Goal: Transaction & Acquisition: Purchase product/service

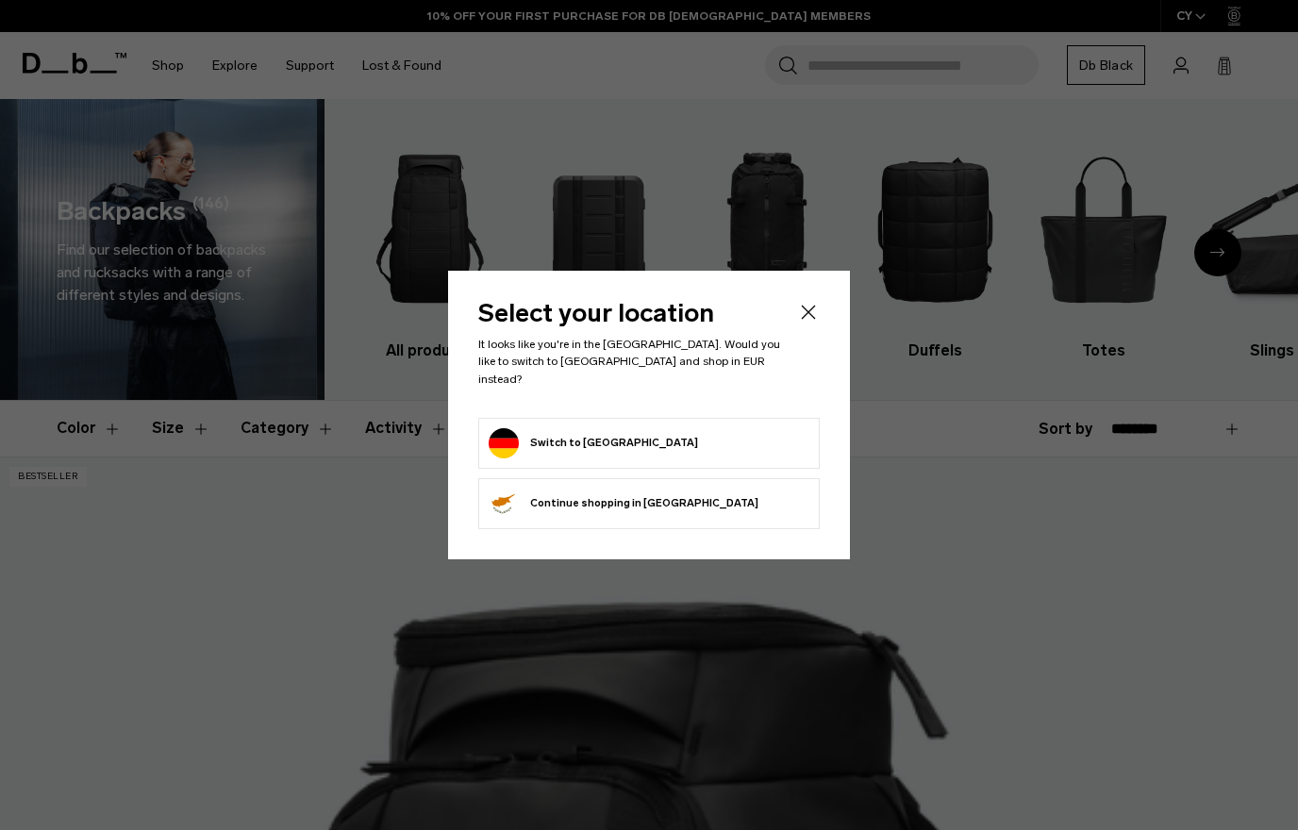
click at [656, 449] on form "Switch to [GEOGRAPHIC_DATA]" at bounding box center [649, 443] width 321 height 30
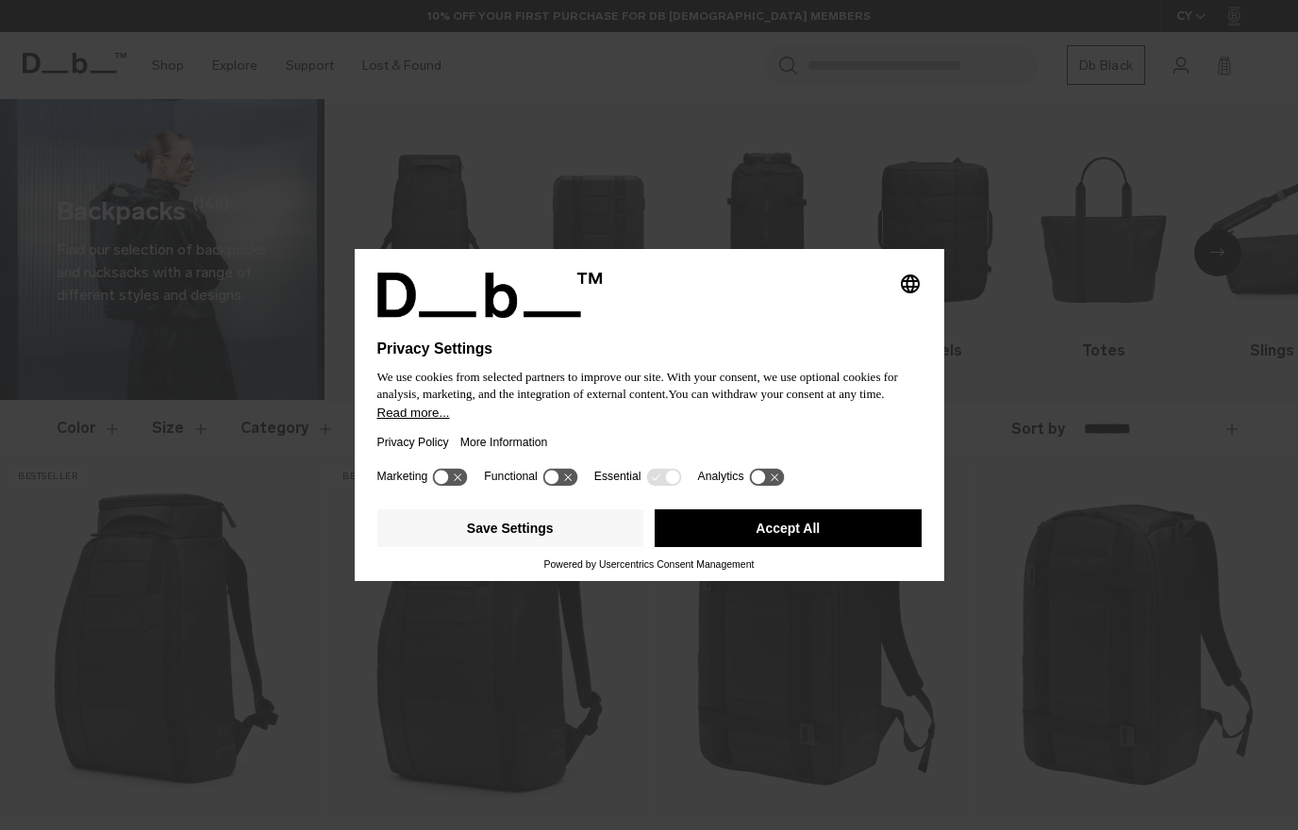
click at [523, 547] on button "Save Settings" at bounding box center [510, 528] width 267 height 38
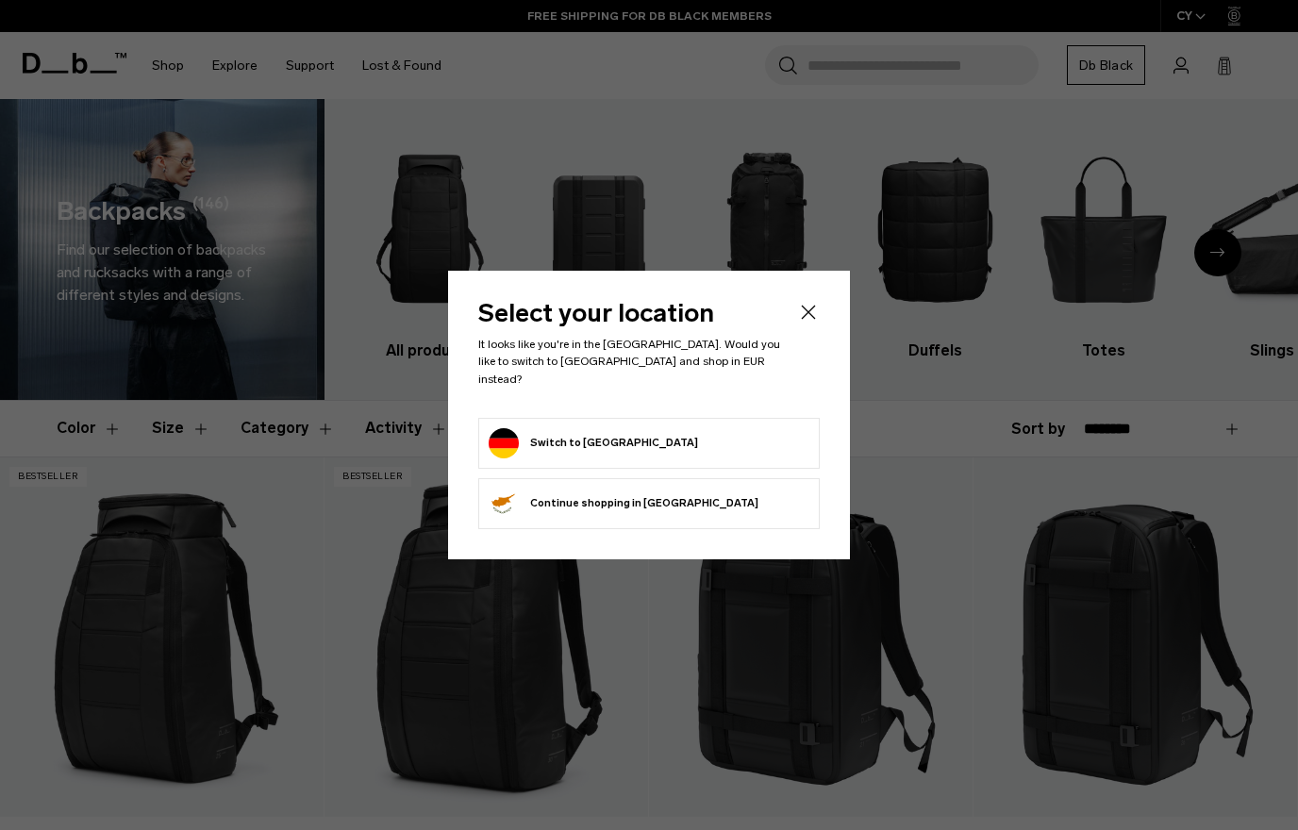
click at [654, 435] on form "Switch to [GEOGRAPHIC_DATA]" at bounding box center [649, 443] width 321 height 30
click at [810, 324] on icon "Close" at bounding box center [808, 312] width 23 height 23
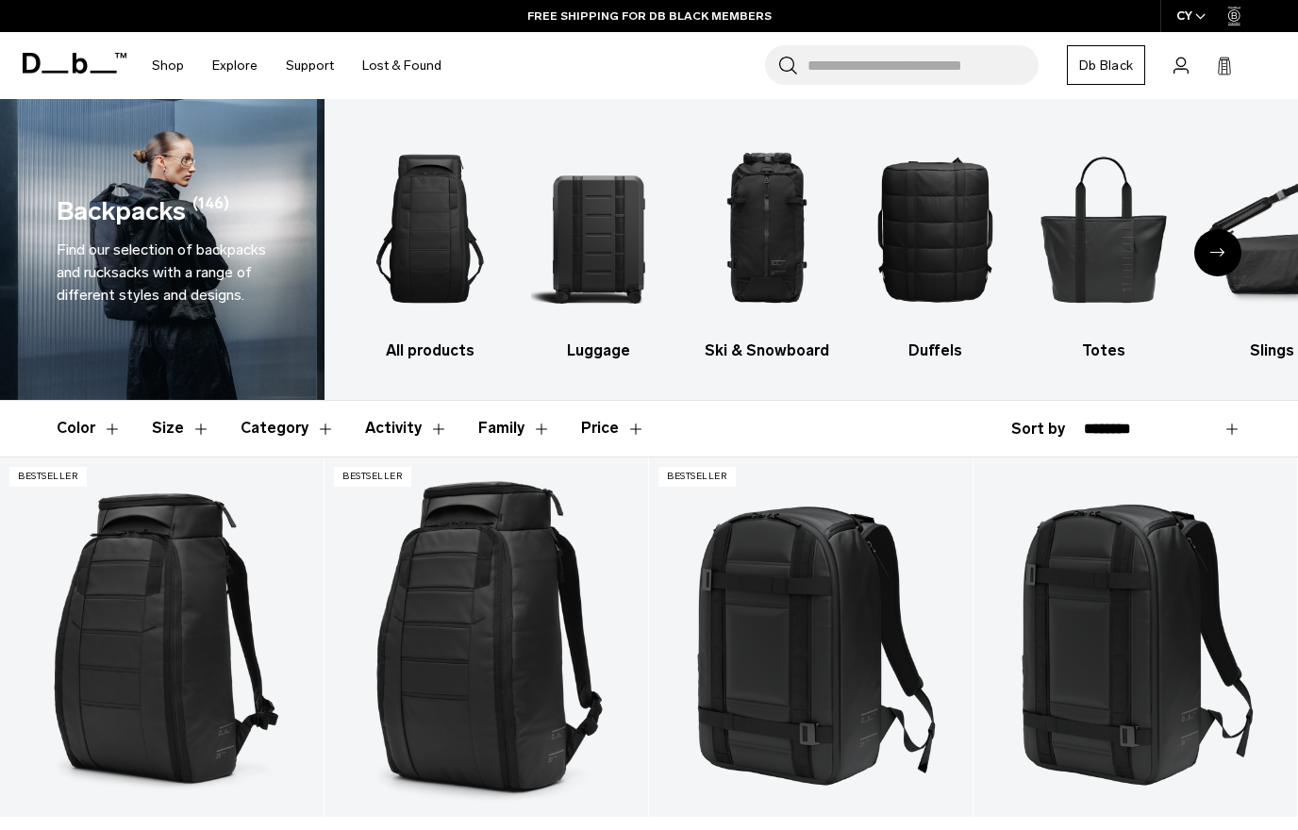
click at [1205, 7] on div "CY" at bounding box center [1191, 16] width 62 height 32
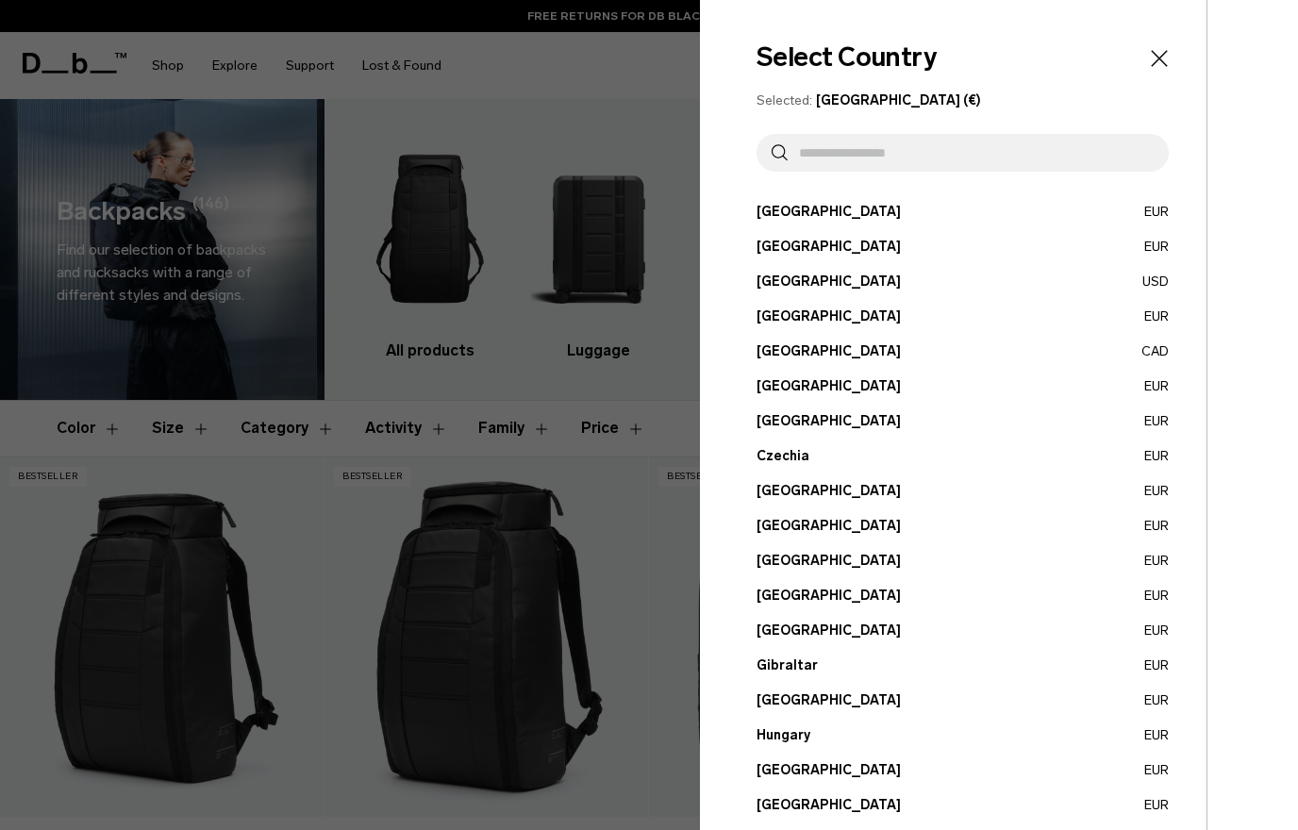
click at [802, 625] on button "[GEOGRAPHIC_DATA] EUR" at bounding box center [962, 631] width 412 height 20
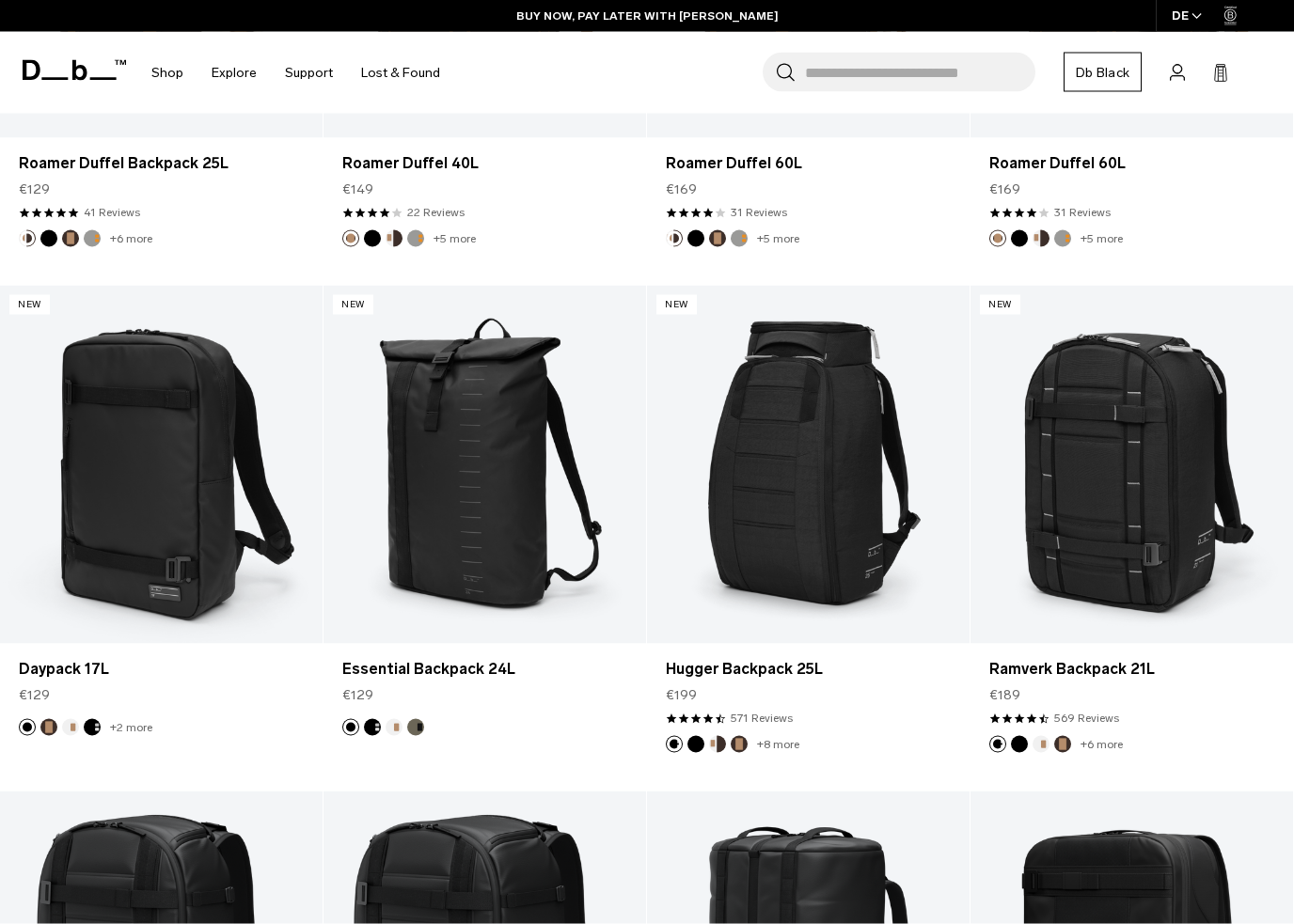
scroll to position [1704, 0]
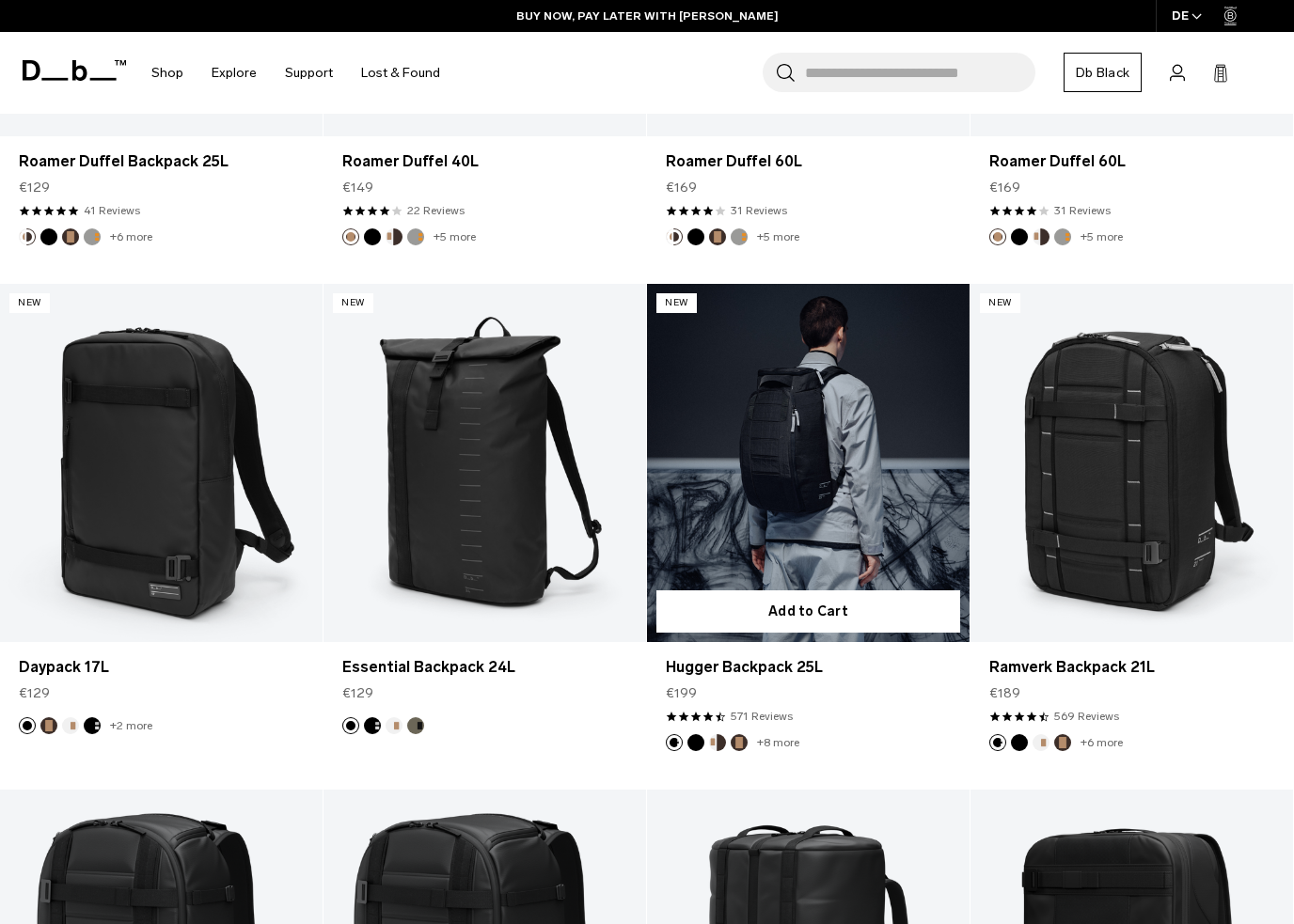
click at [764, 660] on link "Hugger Backpack 25L" at bounding box center [809, 667] width 285 height 23
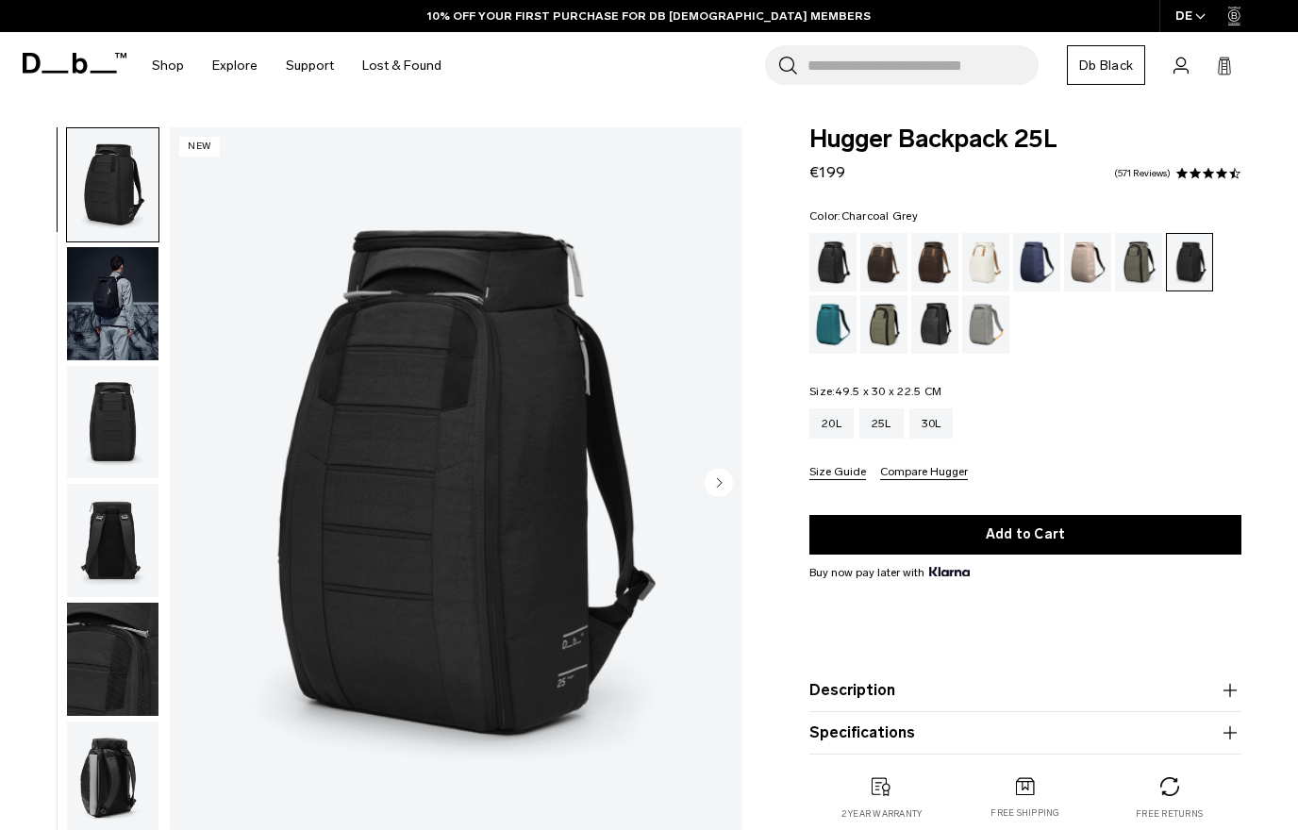
click at [632, 526] on img "1 / 9" at bounding box center [456, 484] width 573 height 715
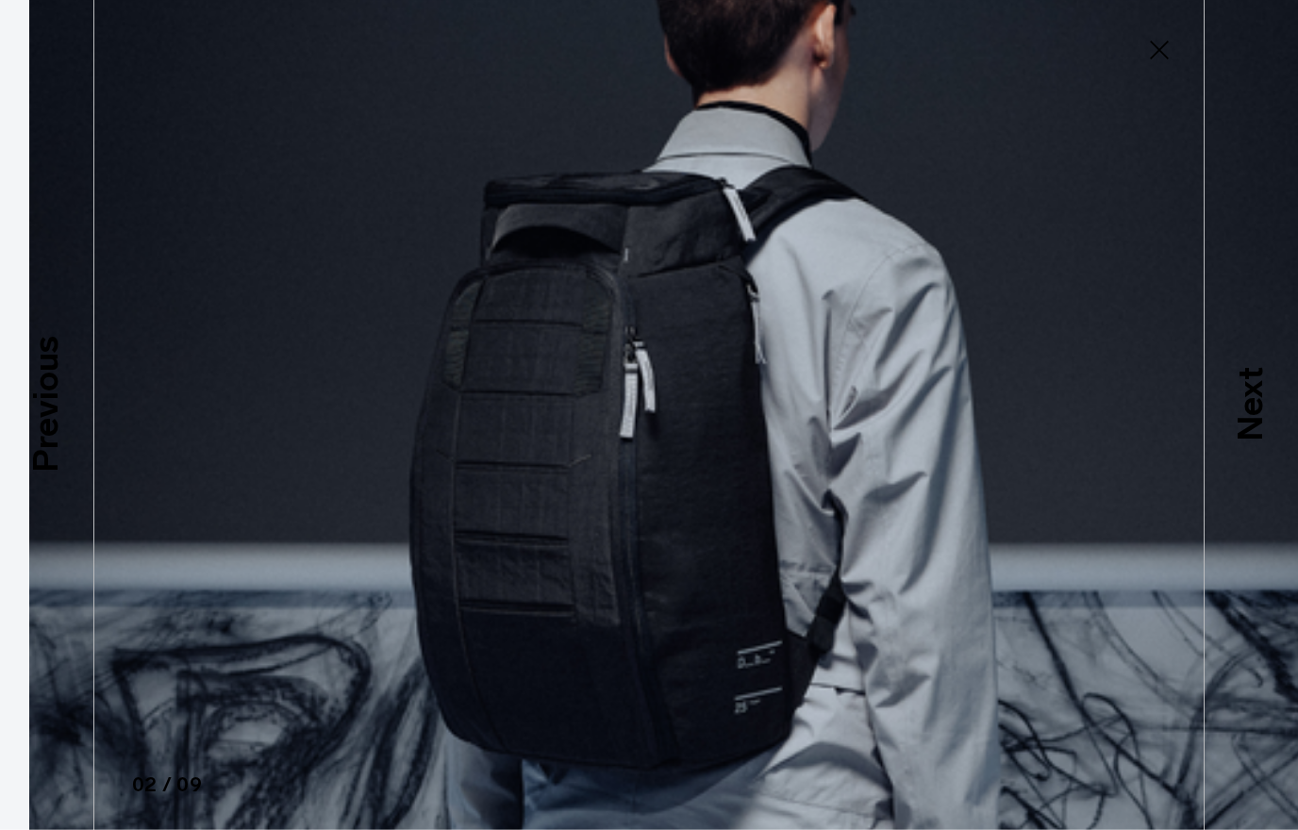
click at [1147, 45] on icon at bounding box center [1159, 50] width 30 height 30
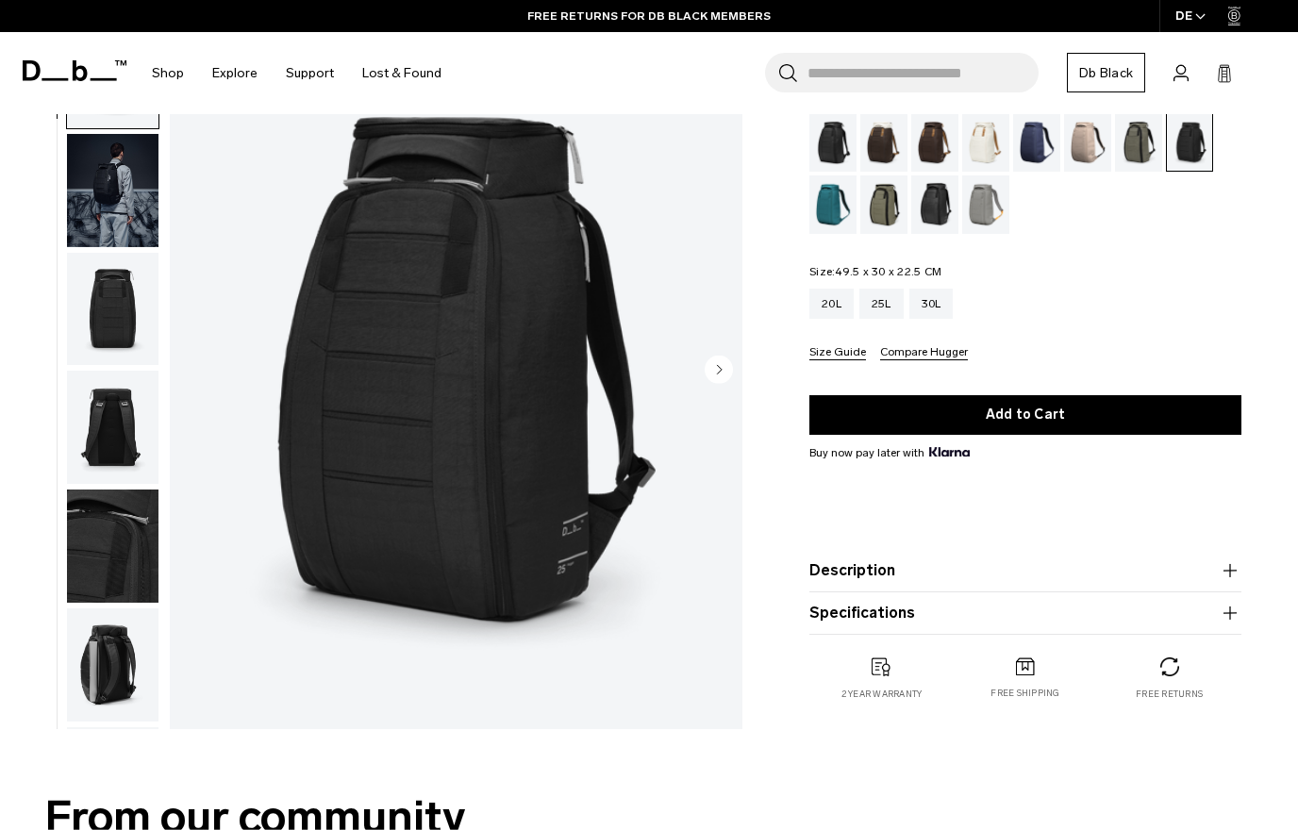
scroll to position [119, 0]
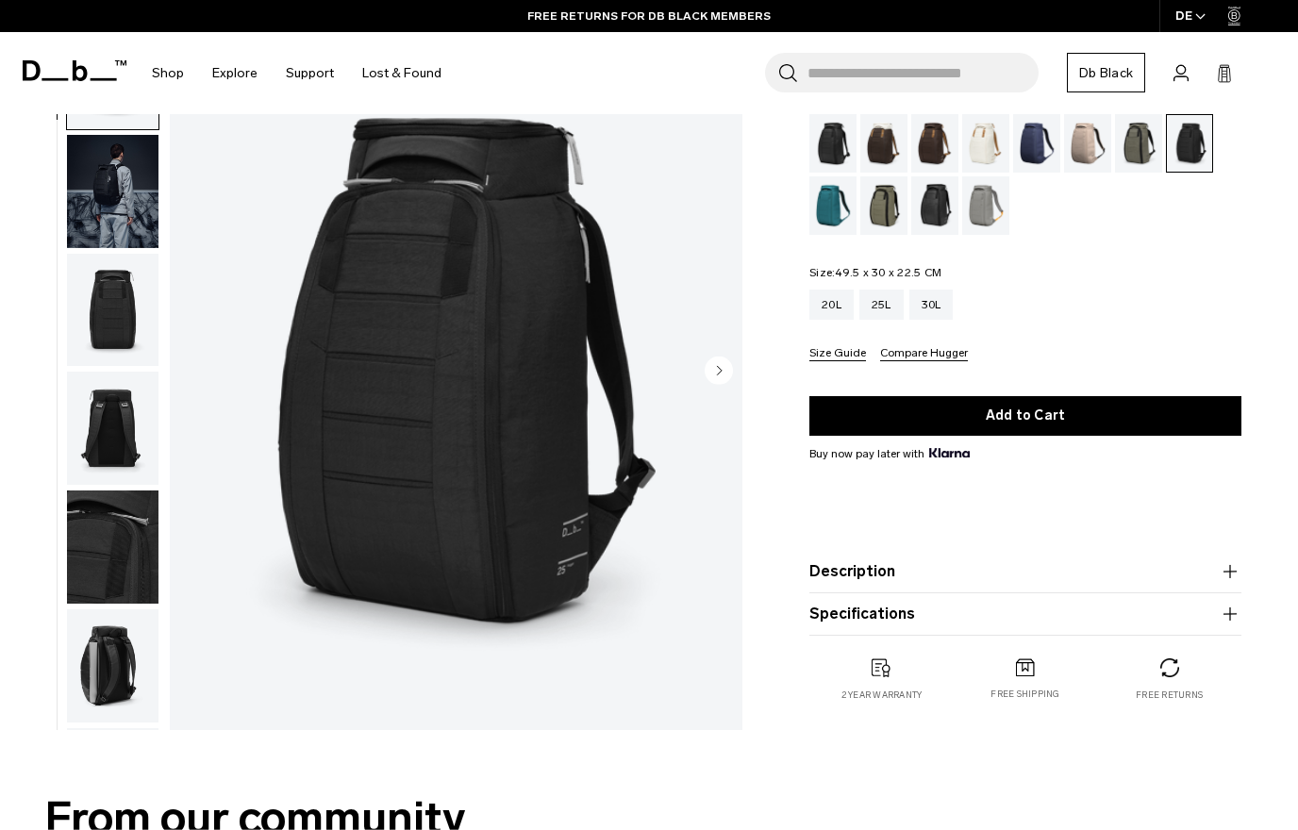
click at [112, 427] on img "button" at bounding box center [112, 428] width 91 height 113
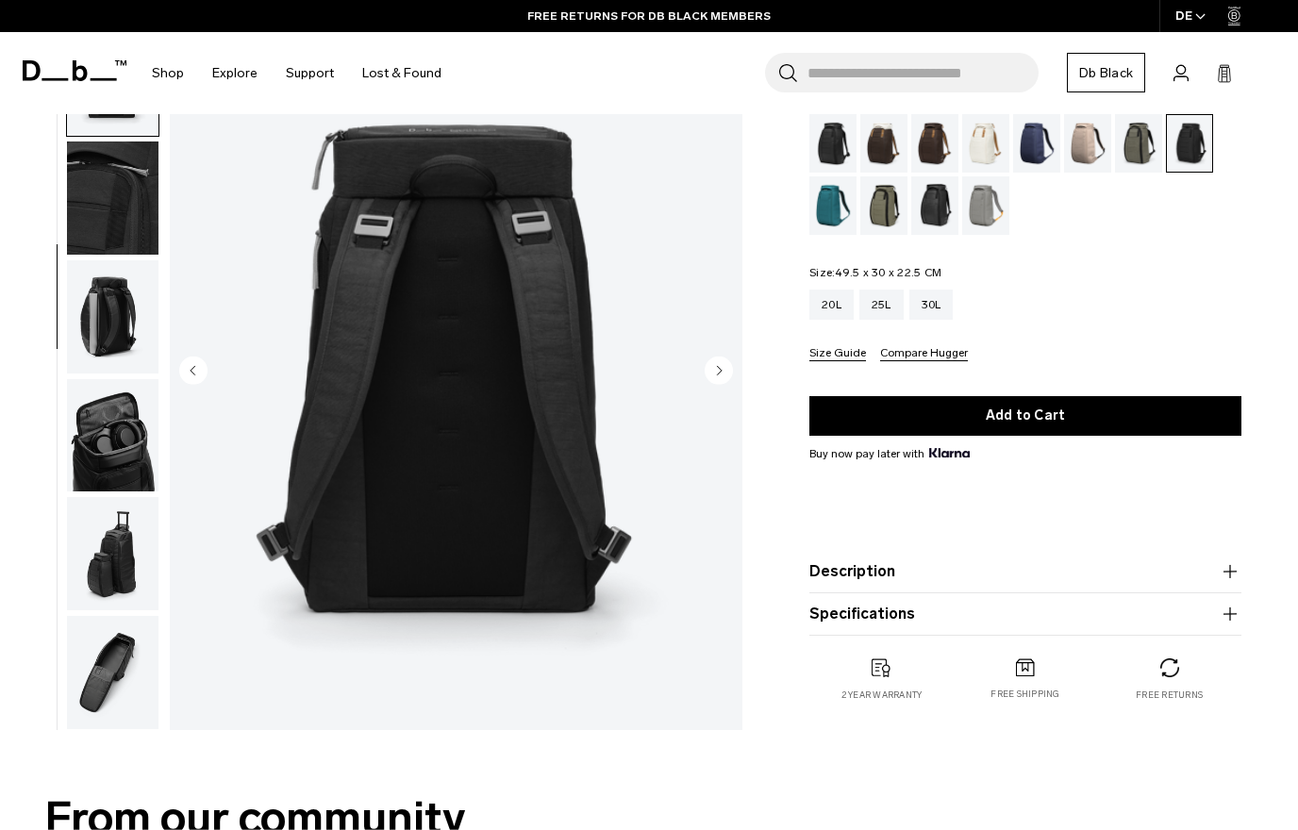
click at [106, 301] on img "button" at bounding box center [112, 316] width 91 height 113
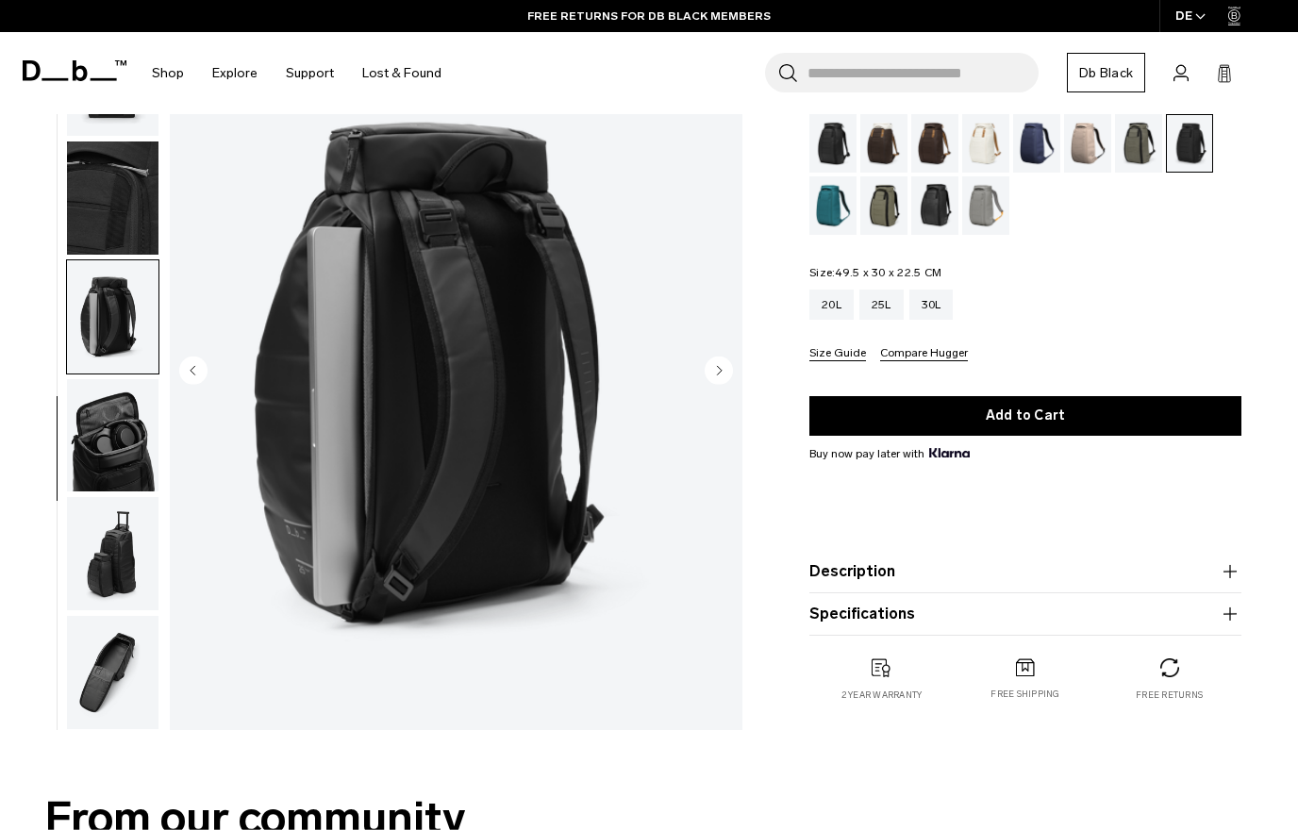
scroll to position [361, 0]
click at [117, 200] on img "button" at bounding box center [112, 197] width 91 height 113
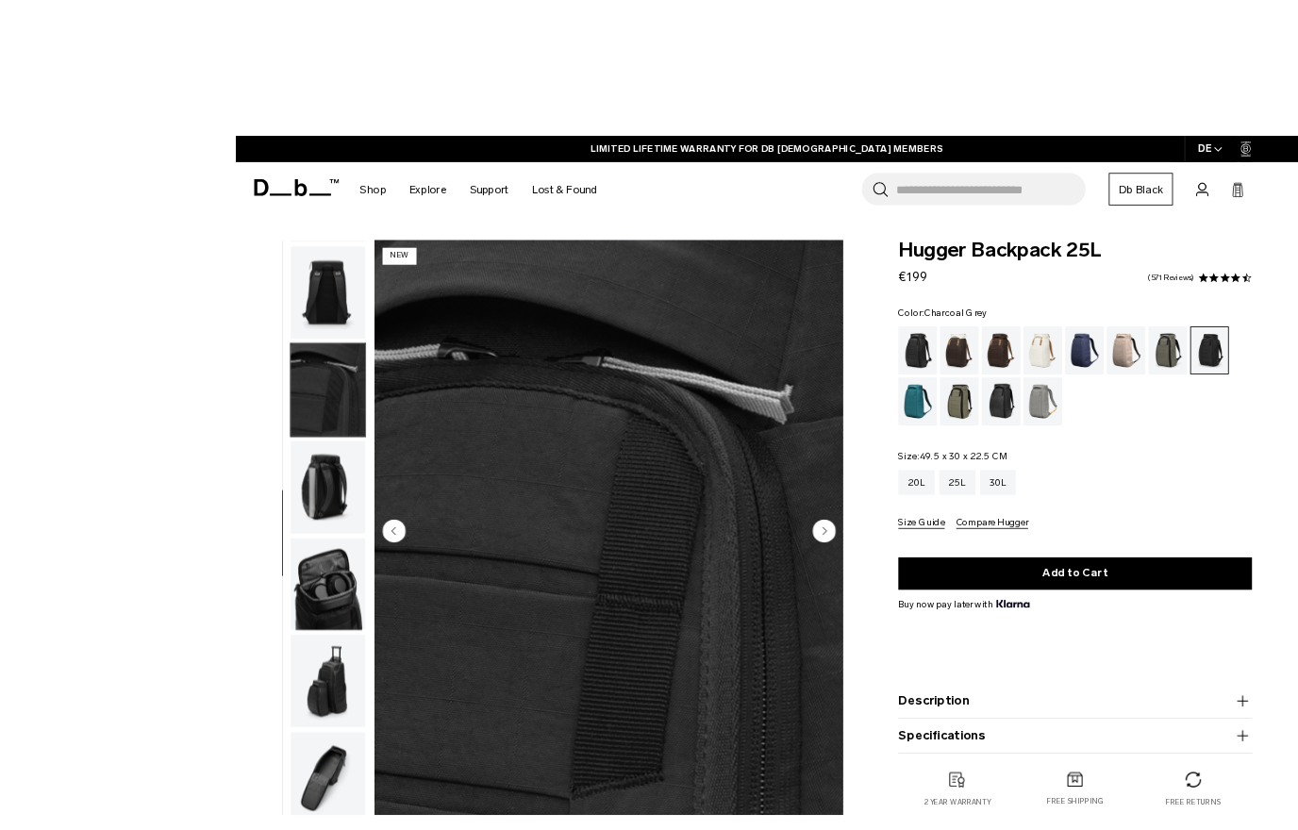
scroll to position [52, 0]
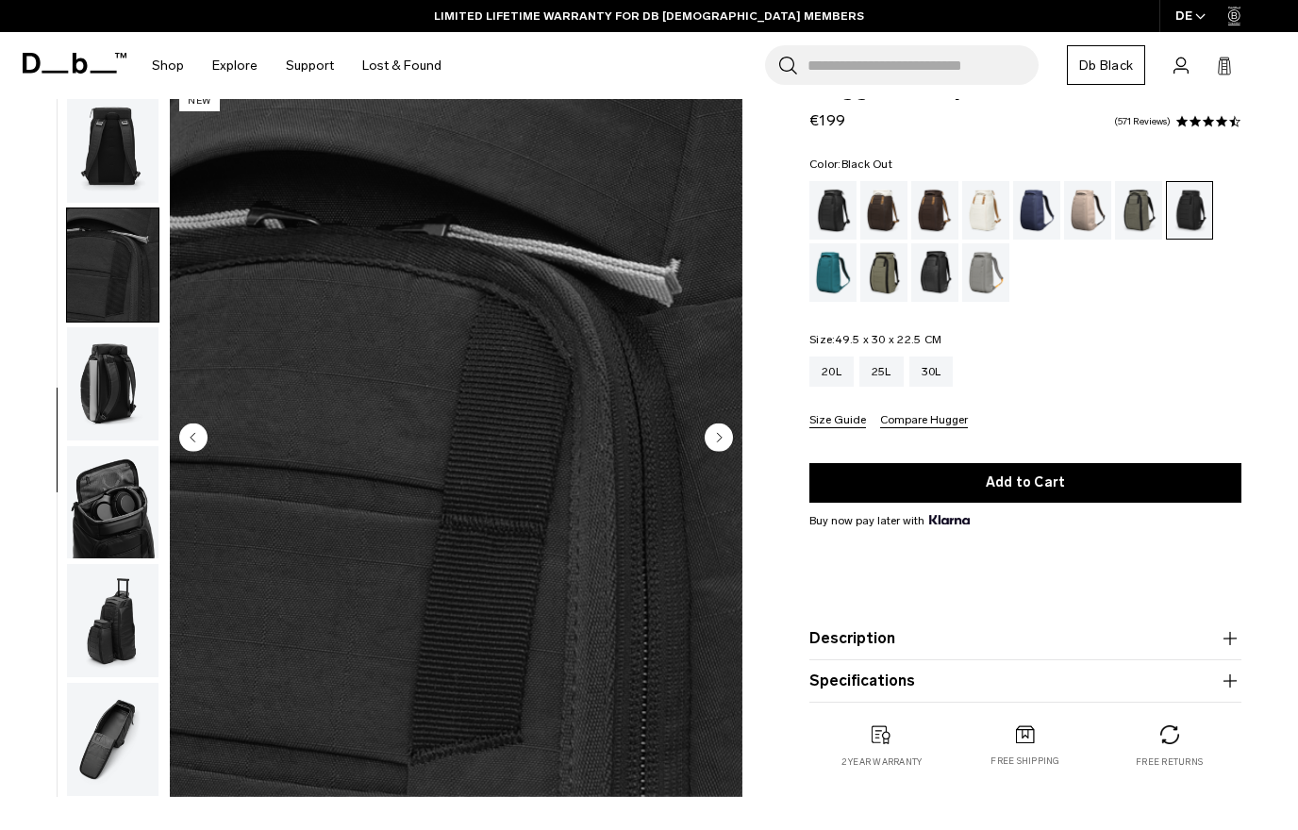
click at [833, 205] on div "Black Out" at bounding box center [833, 210] width 48 height 58
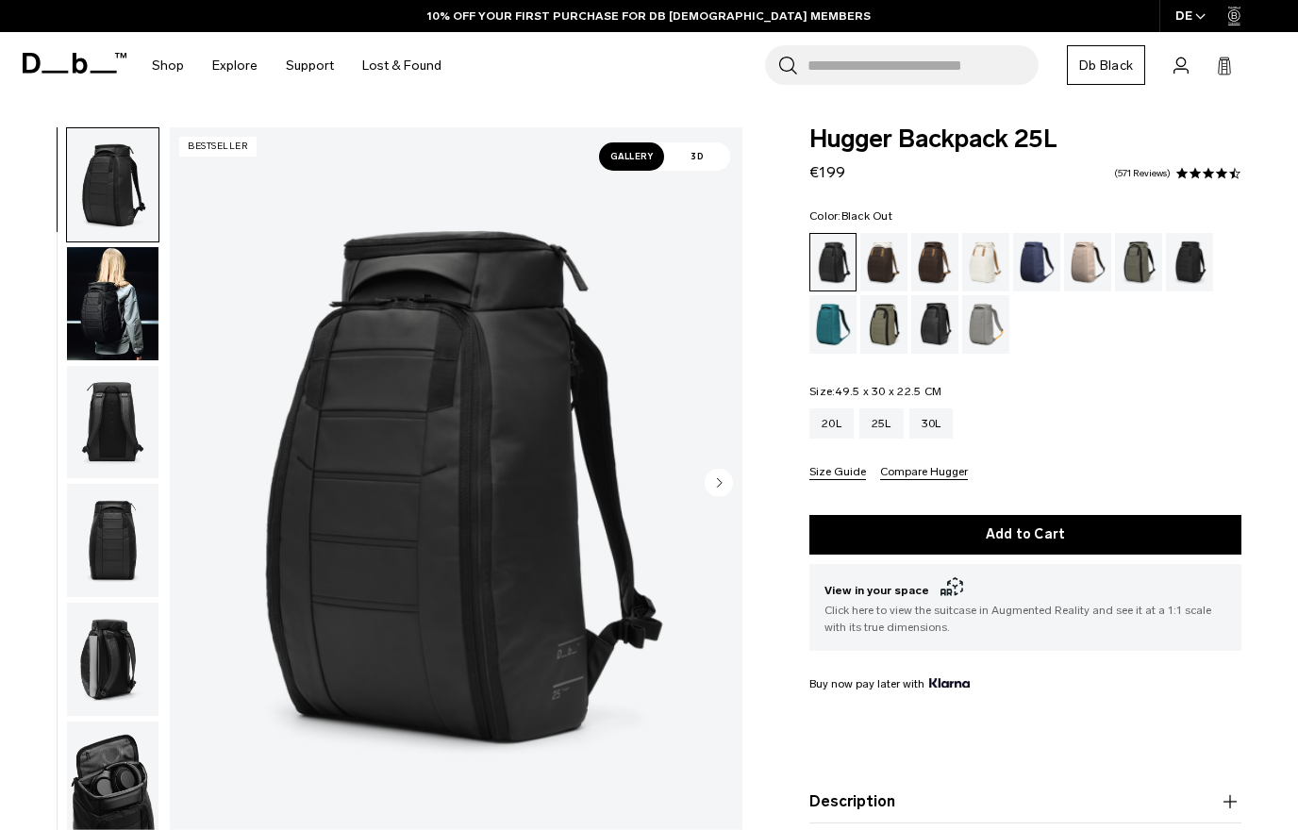
click at [111, 308] on img "button" at bounding box center [112, 303] width 91 height 113
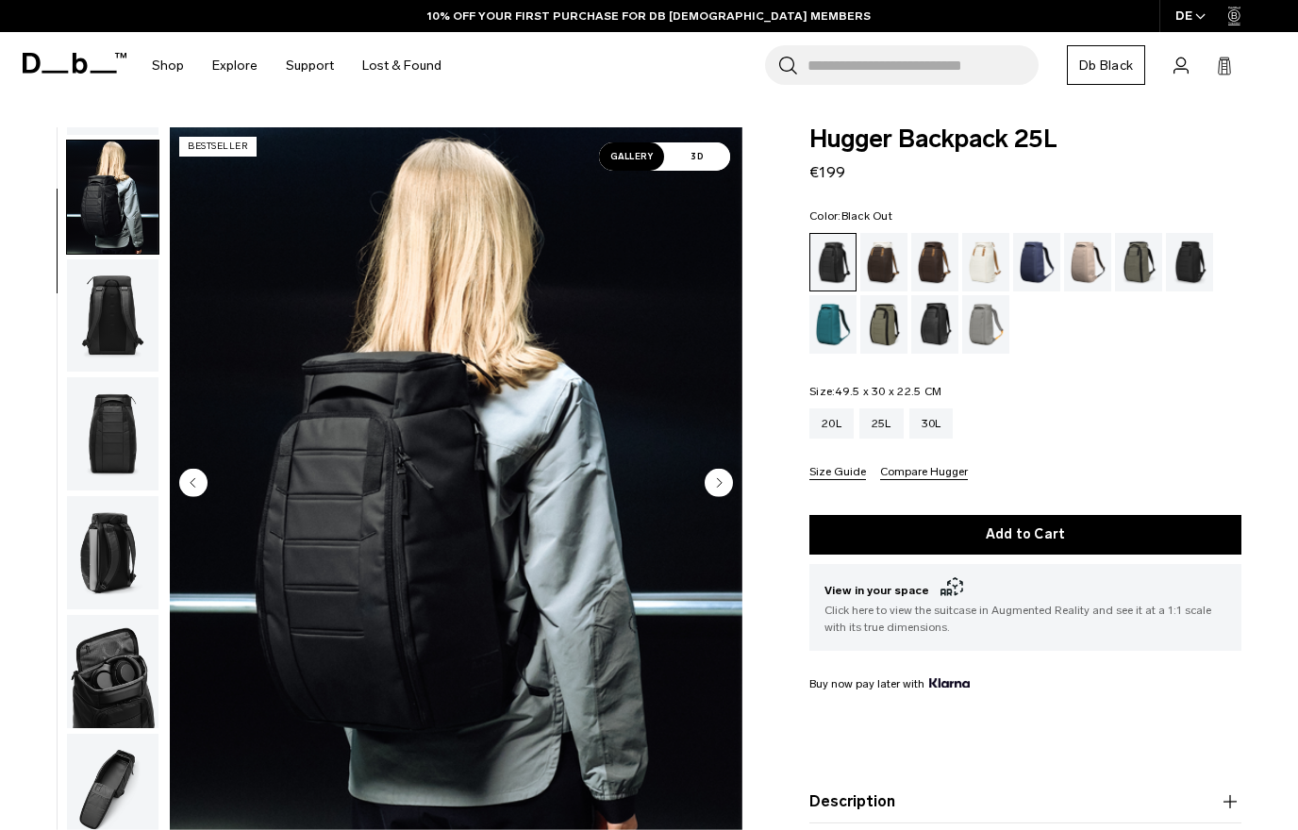
scroll to position [120, 0]
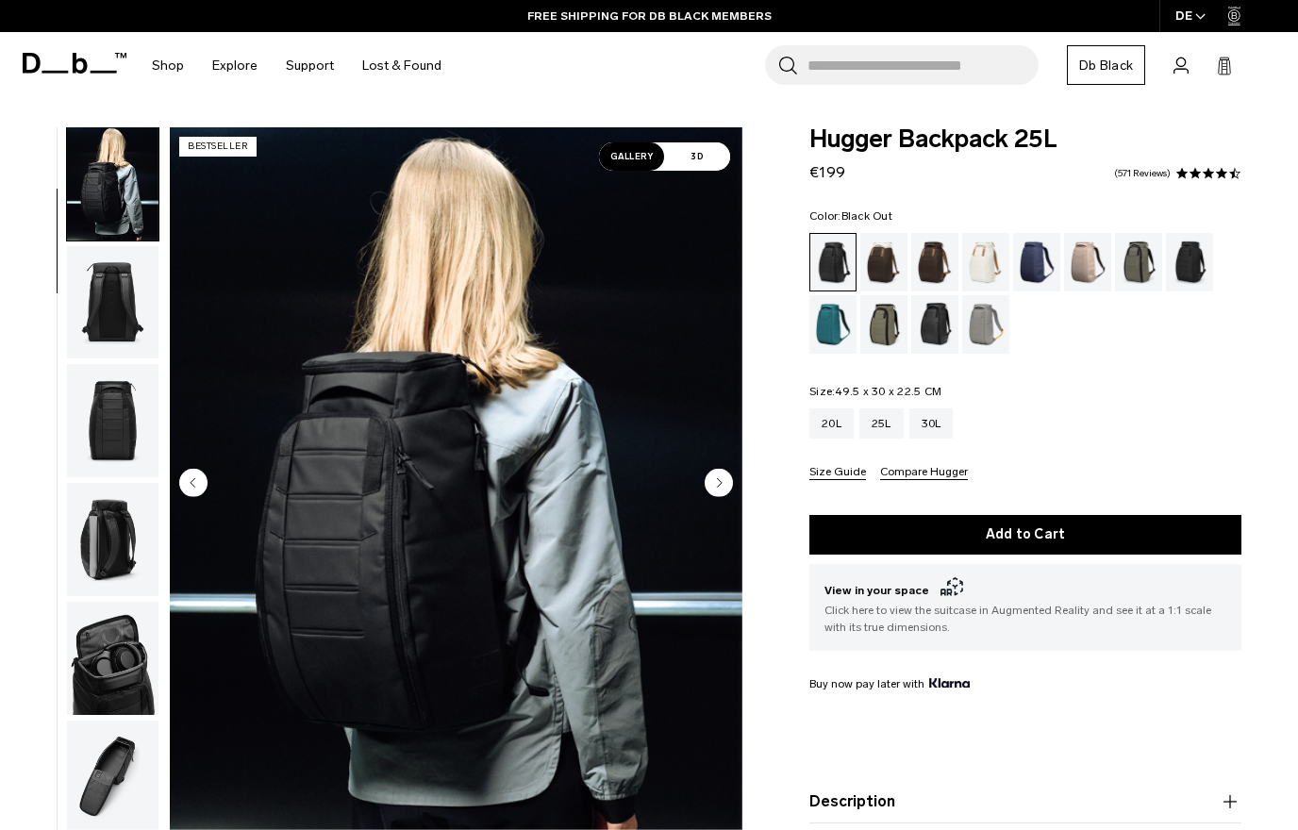
click at [109, 321] on img "button" at bounding box center [112, 302] width 91 height 113
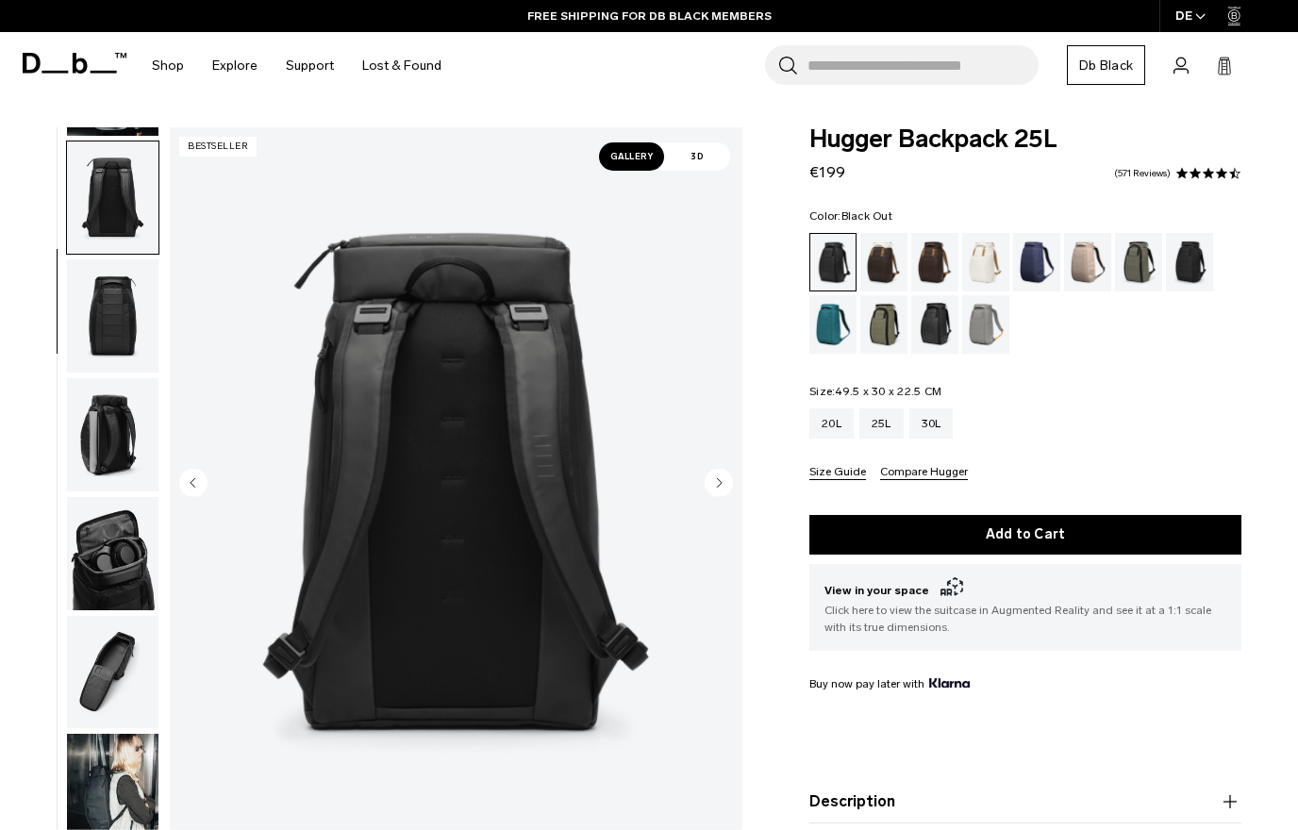
scroll to position [241, 0]
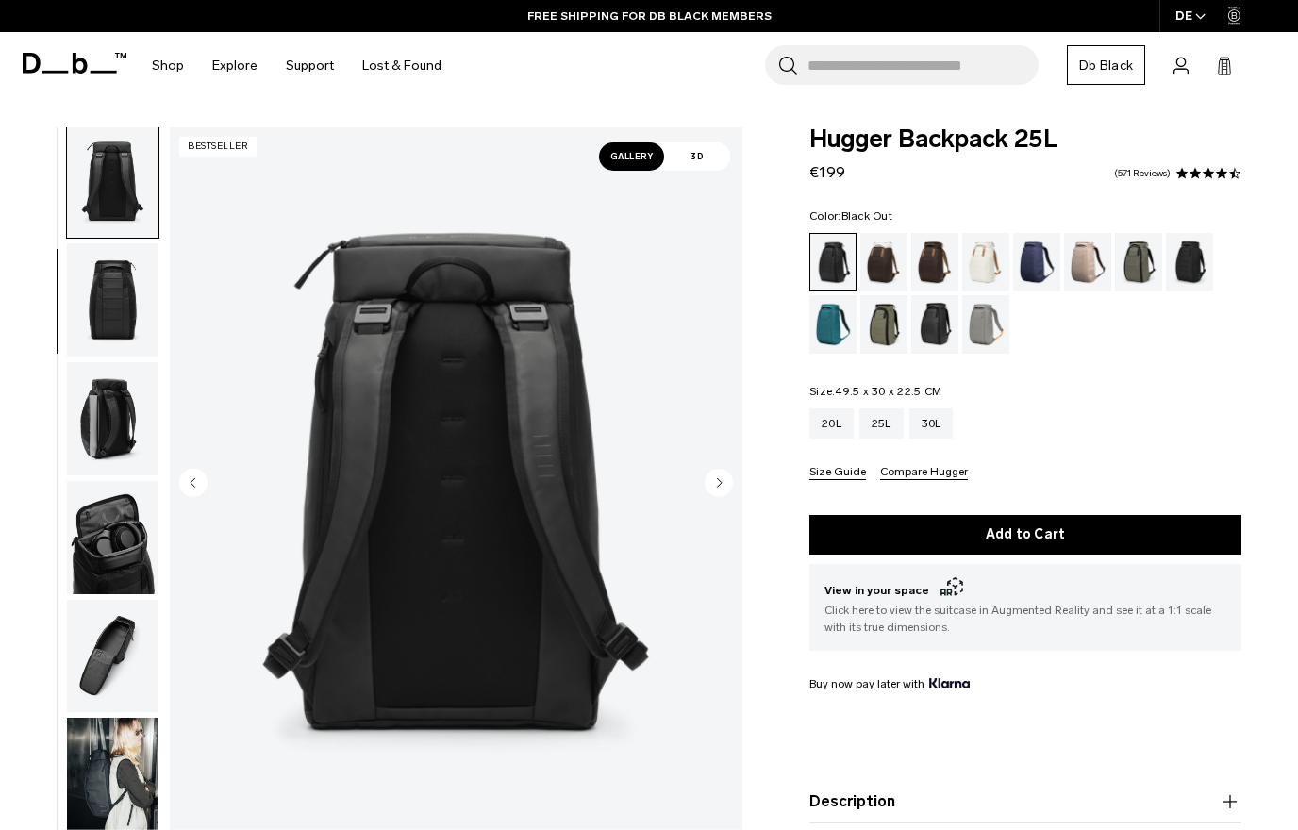
click at [101, 312] on img "button" at bounding box center [112, 299] width 91 height 113
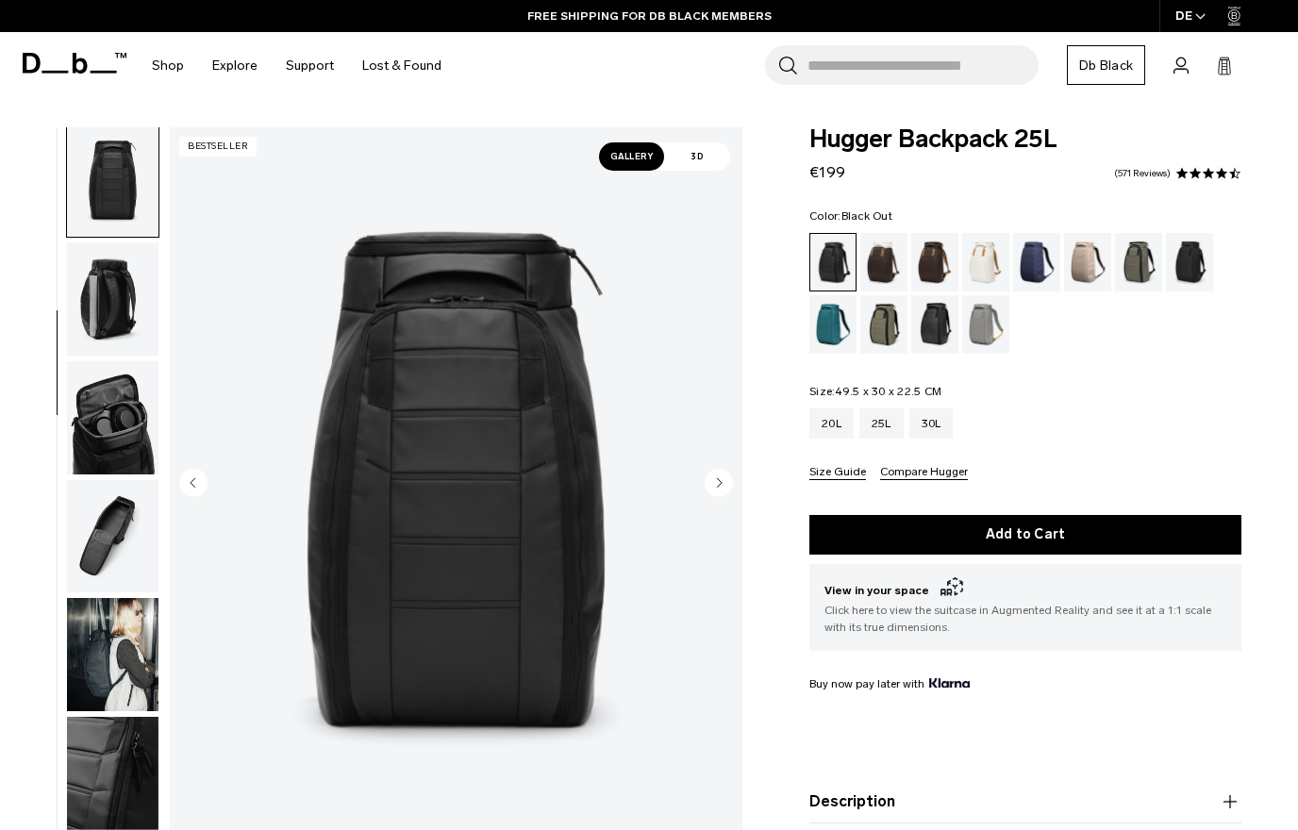
scroll to position [361, 0]
click at [95, 409] on img "button" at bounding box center [112, 416] width 91 height 113
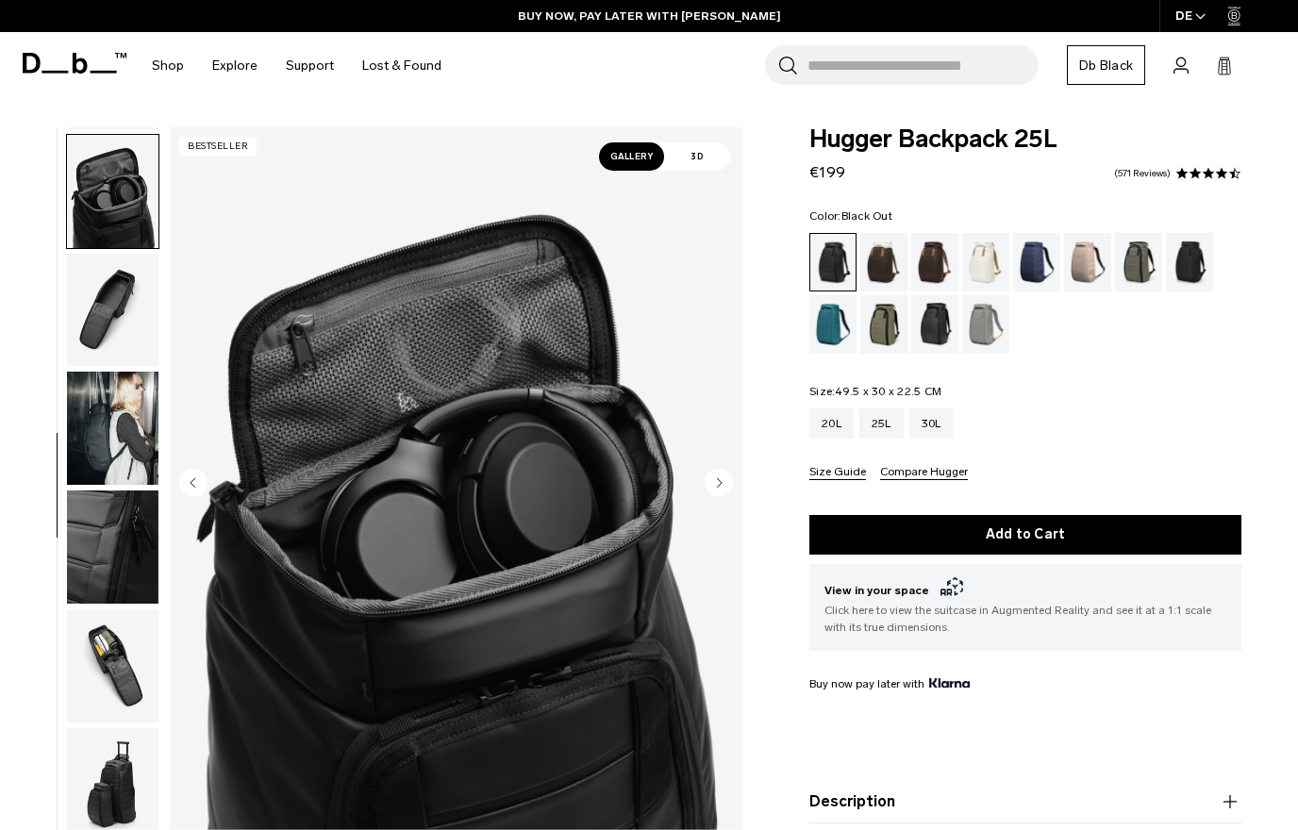
scroll to position [602, 0]
click at [92, 539] on img "button" at bounding box center [112, 546] width 91 height 113
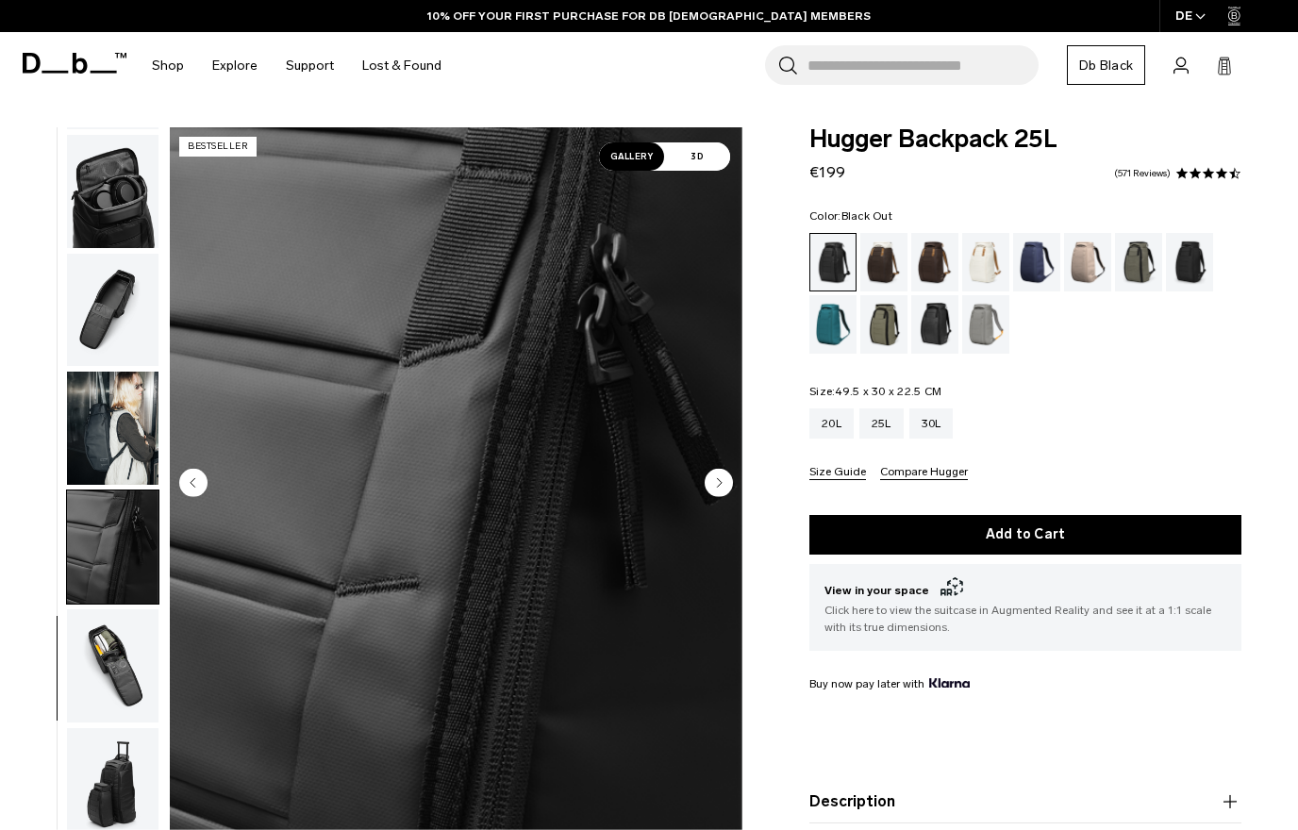
click at [86, 653] on img "button" at bounding box center [112, 665] width 91 height 113
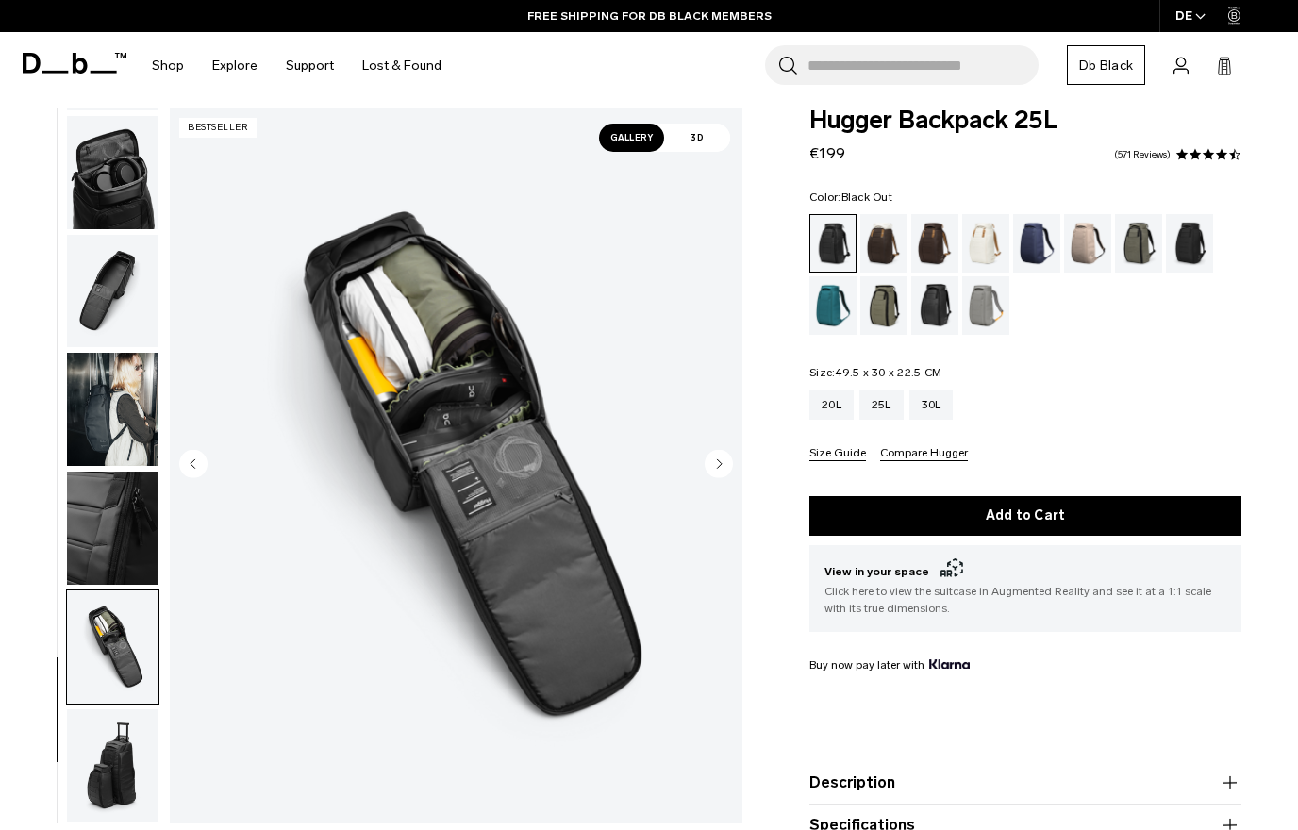
scroll to position [0, 0]
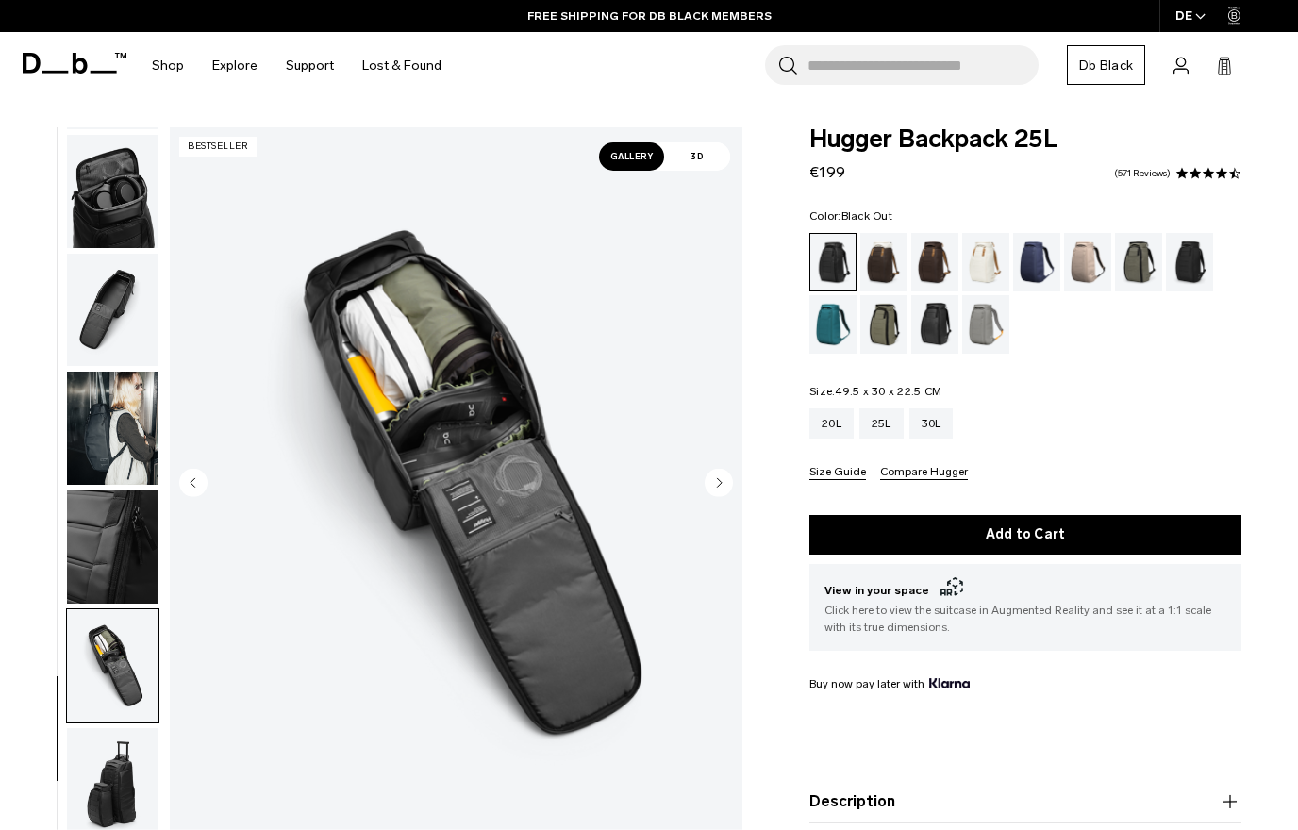
click at [94, 779] on img "button" at bounding box center [112, 784] width 91 height 113
